Goal: Contribute content: Add original content to the website for others to see

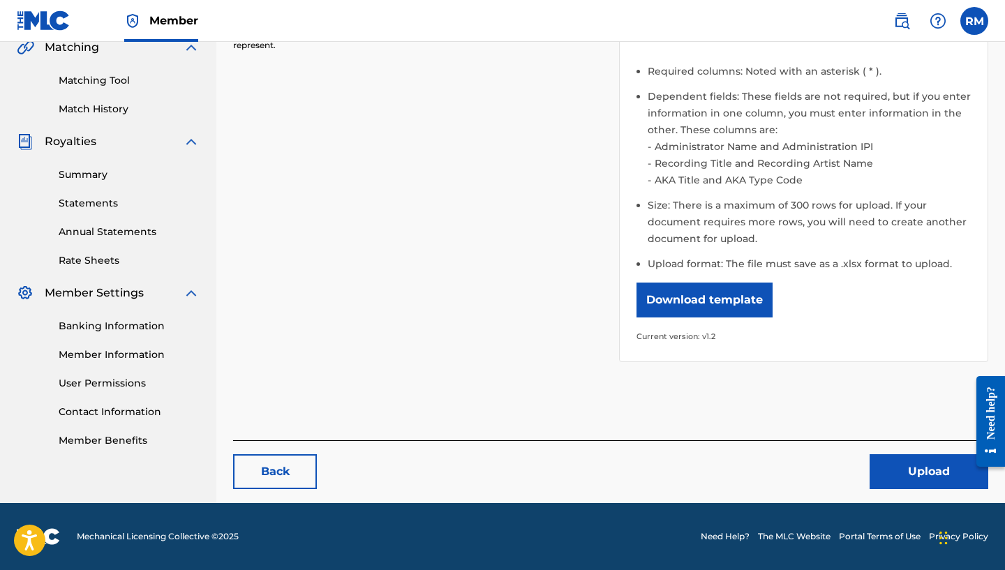
scroll to position [333, 0]
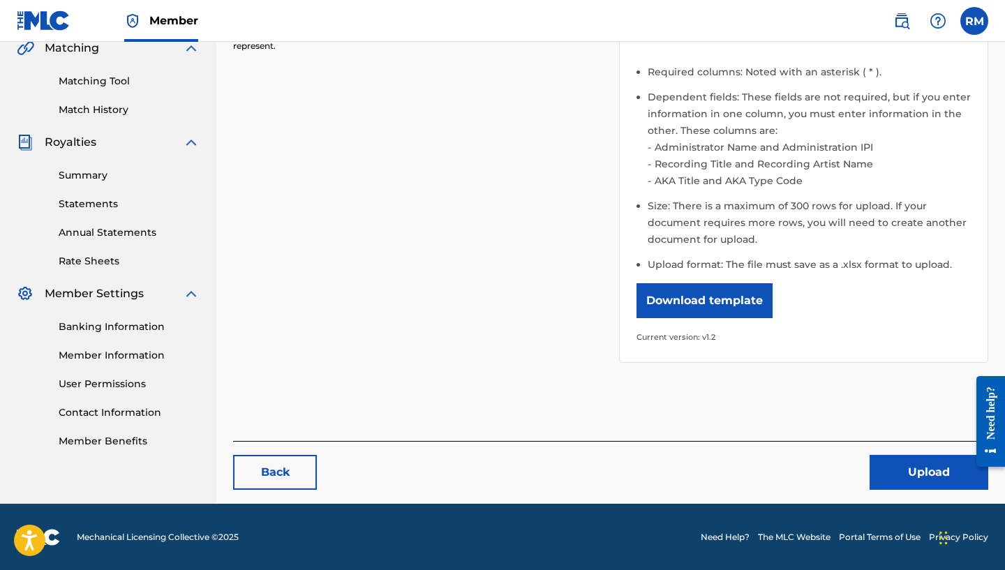
click at [918, 472] on button "Upload" at bounding box center [929, 472] width 119 height 35
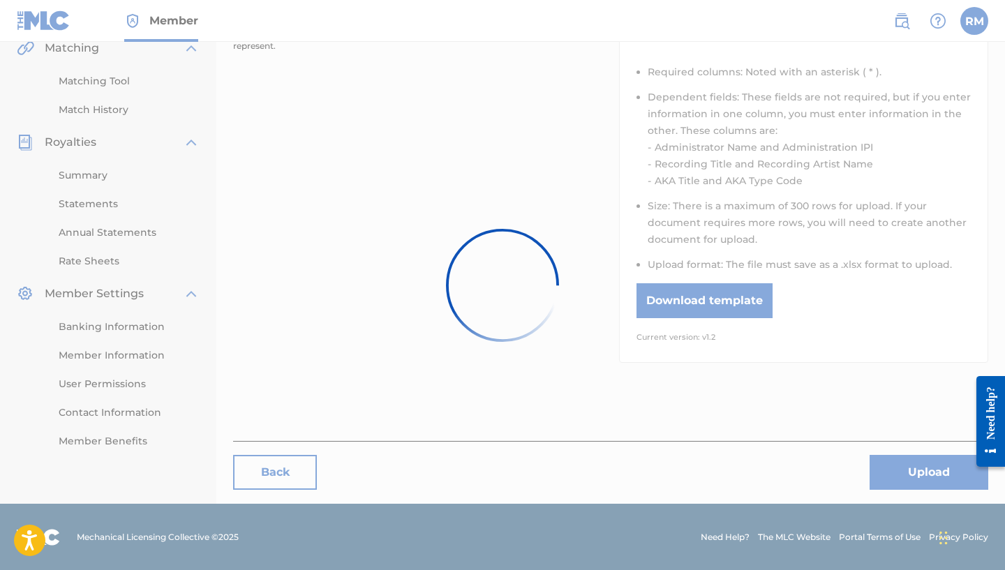
scroll to position [276, 0]
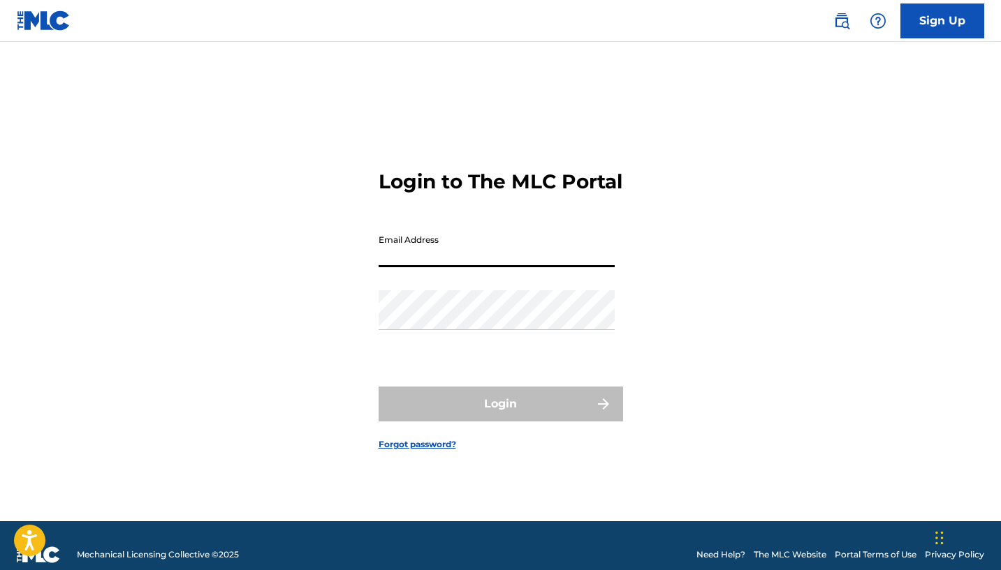
type input "[EMAIL_ADDRESS][DOMAIN_NAME]"
click at [500, 416] on button "Login" at bounding box center [500, 404] width 244 height 35
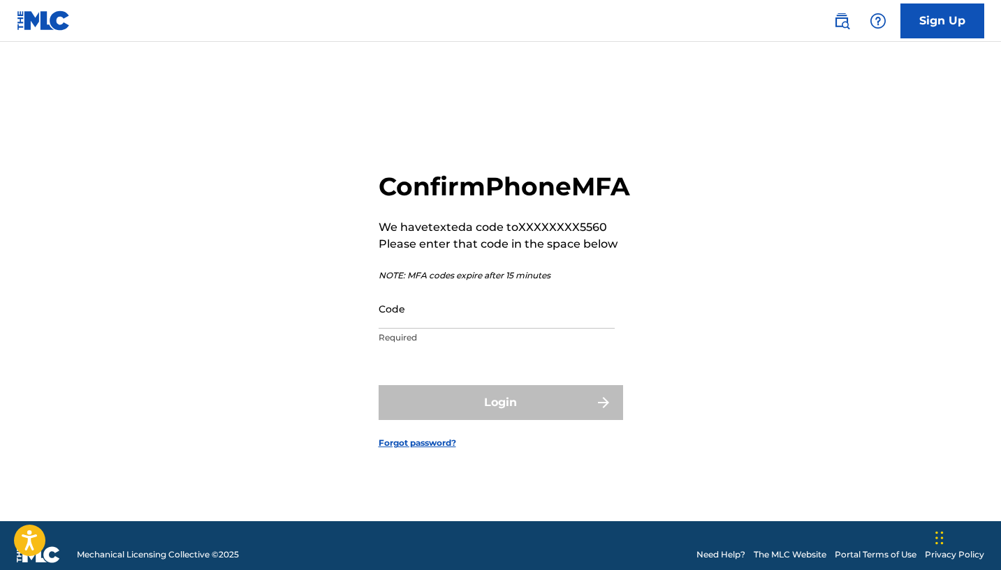
click at [506, 327] on input "Code" at bounding box center [496, 309] width 236 height 40
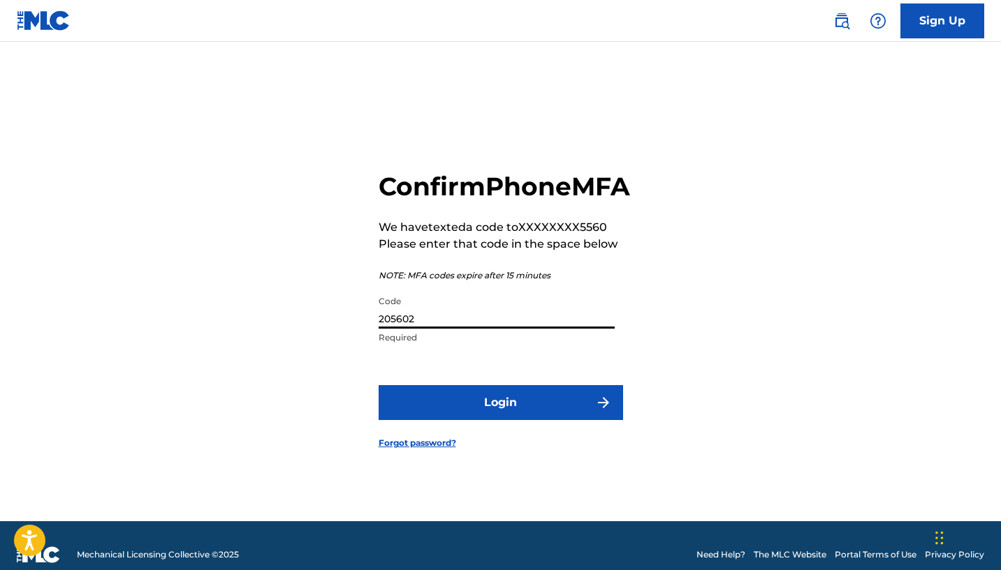
type input "205602"
click at [513, 420] on button "Login" at bounding box center [500, 402] width 244 height 35
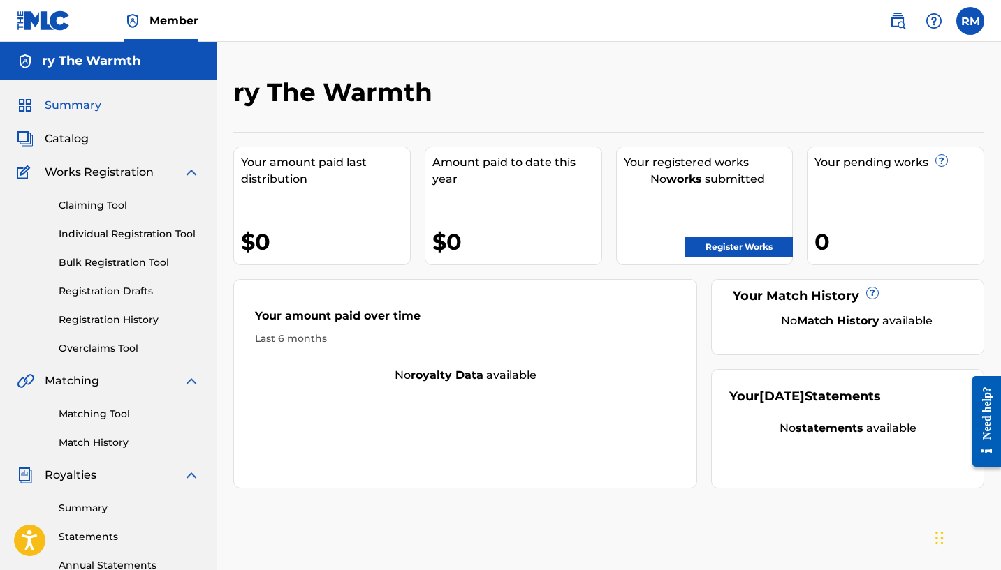
click at [106, 260] on link "Bulk Registration Tool" at bounding box center [129, 263] width 141 height 15
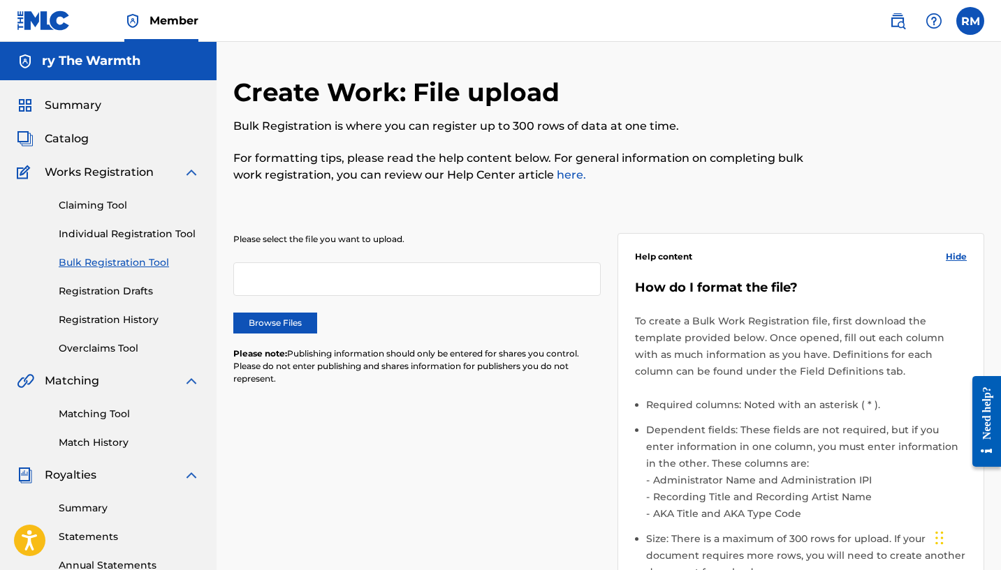
click at [292, 317] on label "Browse Files" at bounding box center [275, 323] width 84 height 21
click at [0, 0] on input "Browse Files" at bounding box center [0, 0] width 0 height 0
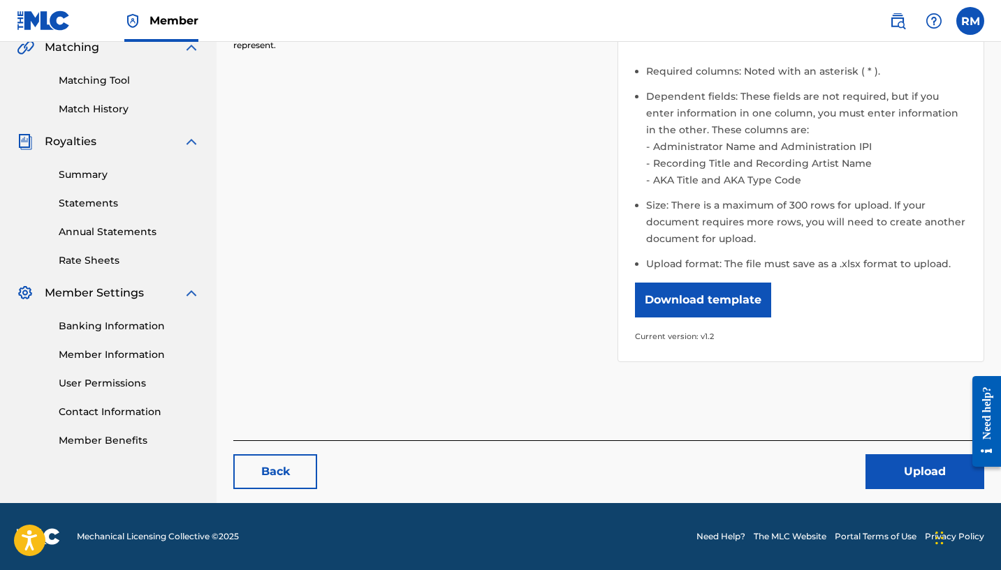
scroll to position [333, 0]
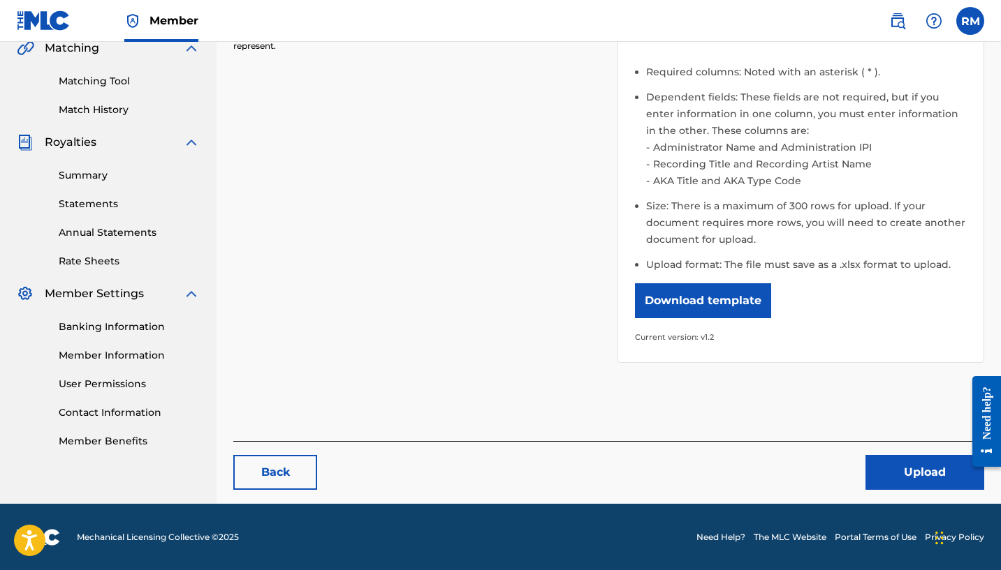
click at [906, 480] on button "Upload" at bounding box center [924, 472] width 119 height 35
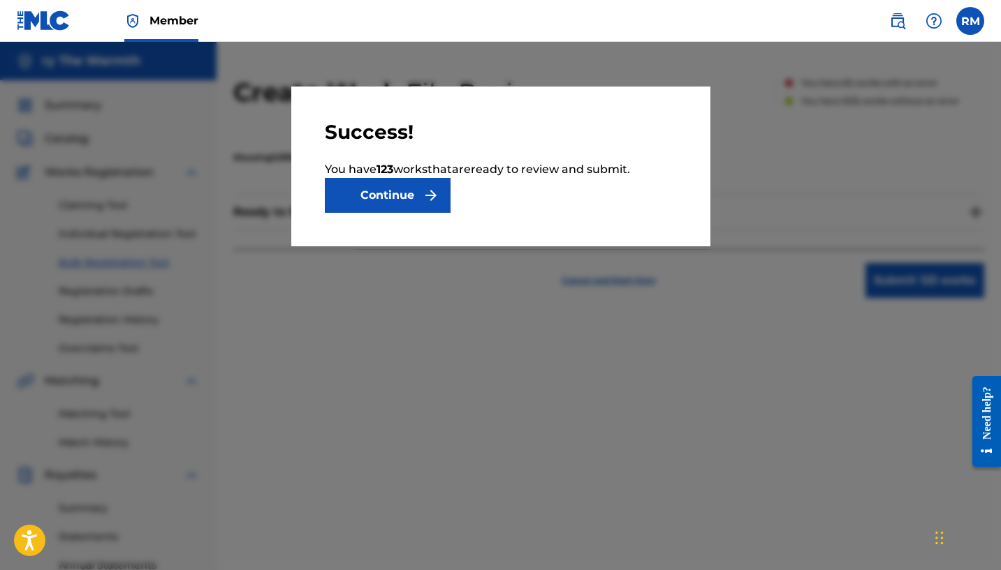
click at [402, 203] on button "Continue" at bounding box center [388, 195] width 126 height 35
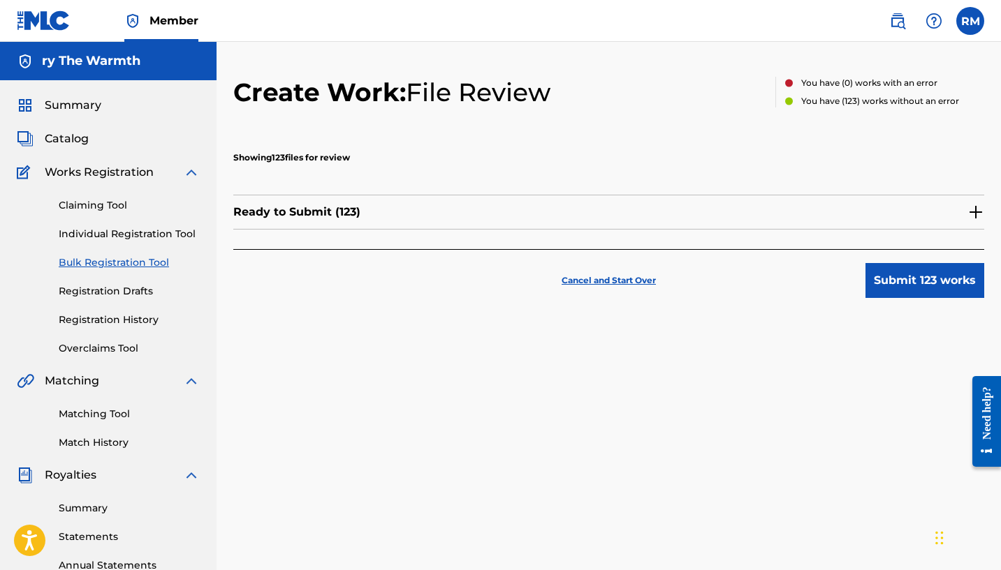
click at [973, 209] on img at bounding box center [975, 212] width 17 height 17
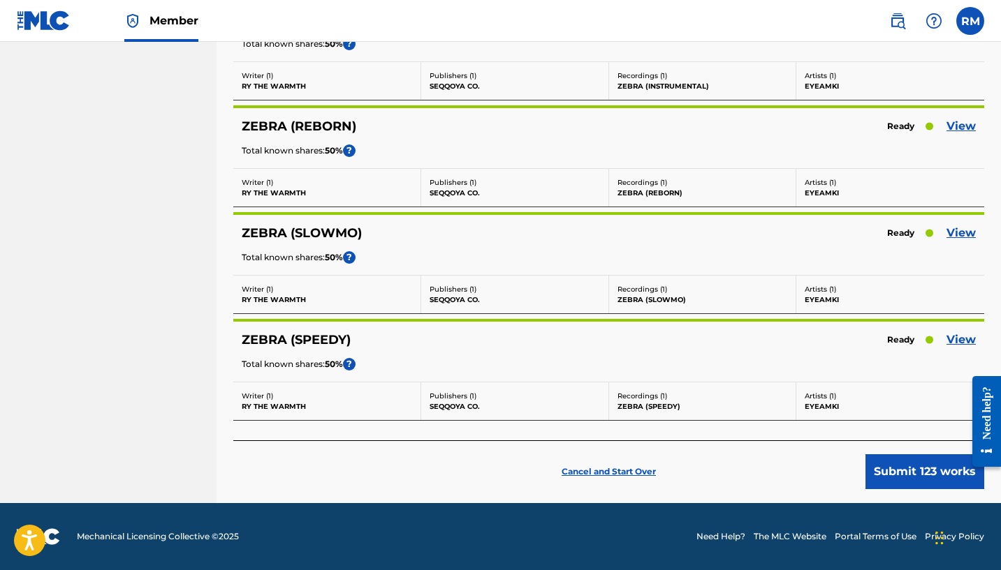
scroll to position [12949, 0]
click at [922, 480] on button "Submit 123 works" at bounding box center [924, 472] width 119 height 35
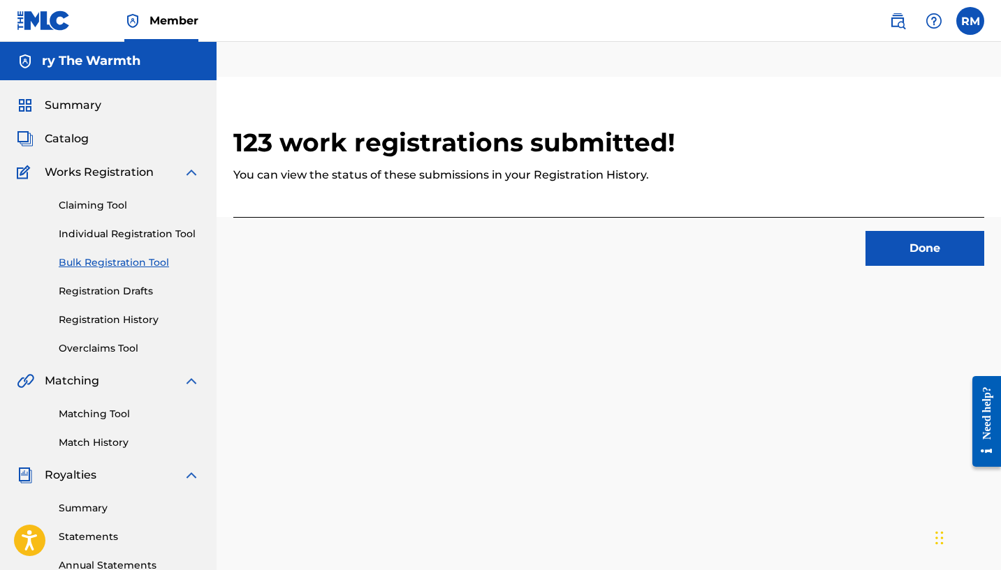
click at [908, 258] on button "Done" at bounding box center [924, 248] width 119 height 35
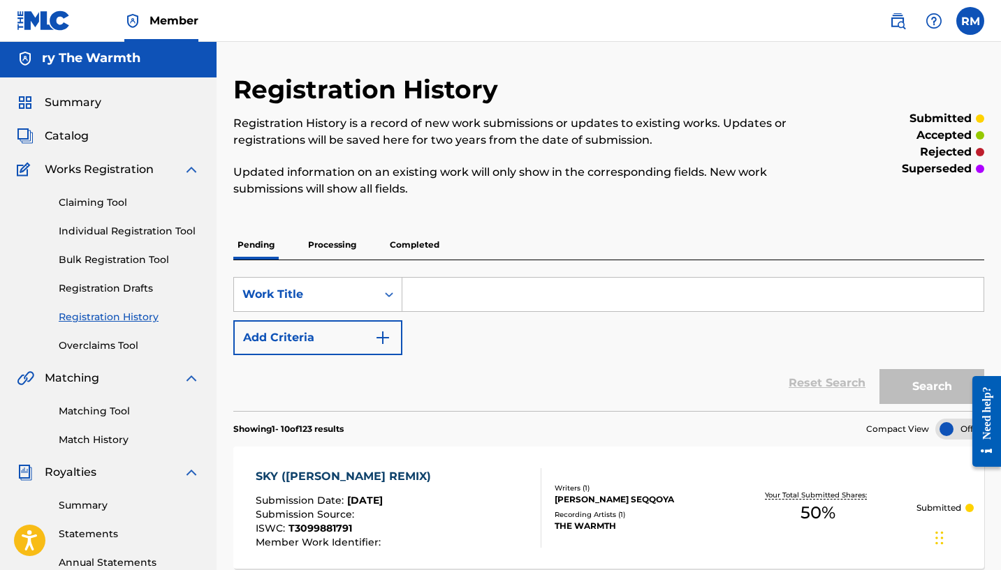
click at [82, 112] on div "Summary Catalog Works Registration Claiming Tool Individual Registration Tool B…" at bounding box center [108, 437] width 216 height 719
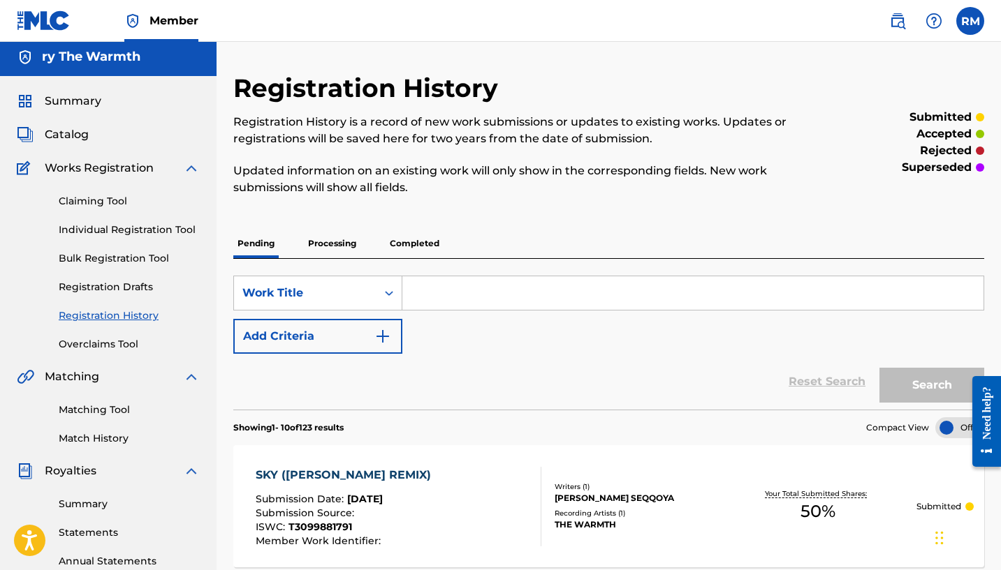
click at [64, 132] on span "Catalog" at bounding box center [67, 134] width 44 height 17
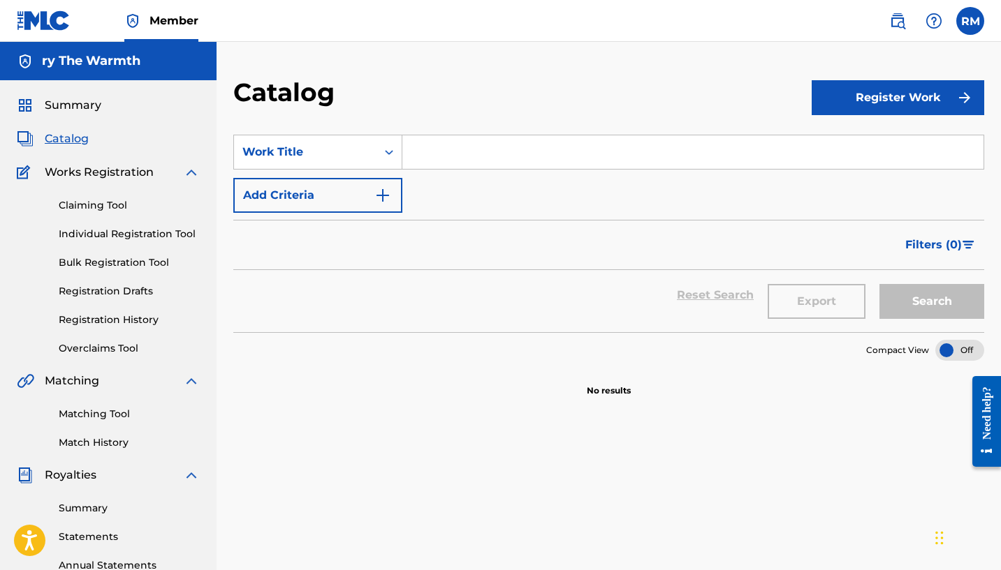
click at [134, 318] on link "Registration History" at bounding box center [129, 320] width 141 height 15
